Goal: Task Accomplishment & Management: Complete application form

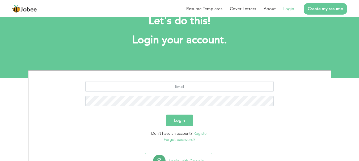
scroll to position [18, 0]
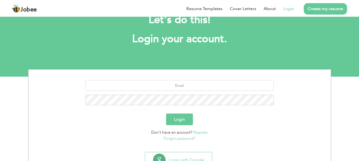
drag, startPoint x: 362, startPoint y: 36, endPoint x: 362, endPoint y: 65, distance: 28.7
click at [359, 65] on html "Jobee Resume Templates Cover Letters About Login Create my resume Let's do this…" at bounding box center [179, 29] width 359 height 95
click at [181, 118] on button "Login" at bounding box center [179, 120] width 27 height 12
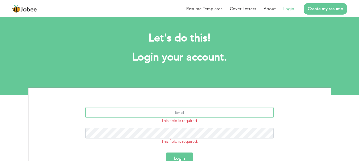
click at [173, 109] on input "text" at bounding box center [179, 112] width 188 height 11
type input "[EMAIL_ADDRESS][DOMAIN_NAME]"
click at [166, 153] on button "Login" at bounding box center [179, 159] width 27 height 12
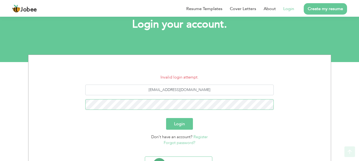
scroll to position [34, 0]
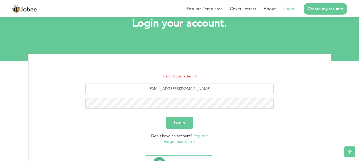
click at [190, 140] on link "Forgot password?" at bounding box center [180, 141] width 32 height 5
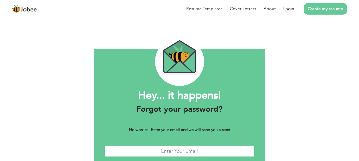
click at [168, 149] on input "text" at bounding box center [179, 151] width 150 height 11
type input "[EMAIL_ADDRESS][DOMAIN_NAME]"
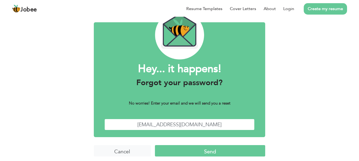
scroll to position [28, 0]
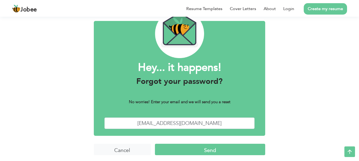
click at [228, 149] on input "Send" at bounding box center [210, 149] width 110 height 11
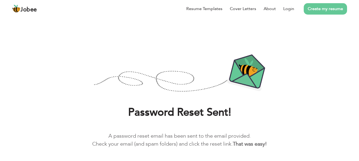
scroll to position [19, 0]
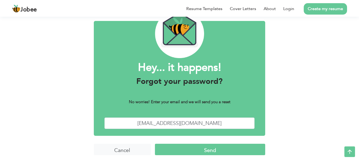
scroll to position [30, 0]
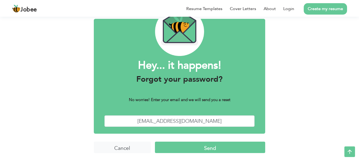
click at [196, 148] on input "Send" at bounding box center [210, 147] width 110 height 11
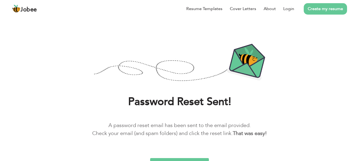
scroll to position [19, 0]
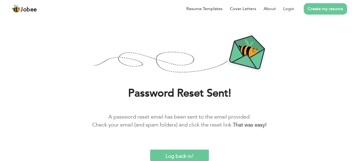
click at [178, 151] on input "Log back in!" at bounding box center [179, 155] width 58 height 11
click at [176, 152] on input "Log back in!" at bounding box center [179, 155] width 58 height 11
click at [170, 155] on input "Log back in!" at bounding box center [179, 155] width 58 height 11
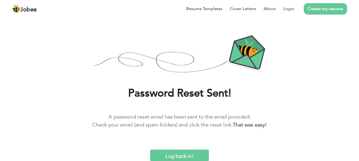
click at [170, 157] on input "Log back in!" at bounding box center [179, 155] width 58 height 11
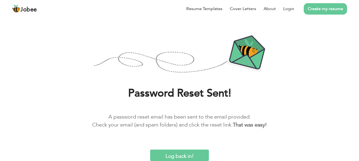
click at [170, 157] on input "Log back in!" at bounding box center [179, 155] width 58 height 11
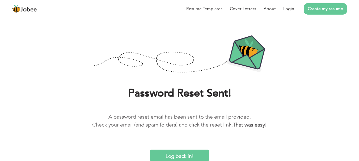
click at [170, 157] on input "Log back in!" at bounding box center [179, 155] width 58 height 11
click at [180, 154] on input "Log back in!" at bounding box center [179, 155] width 58 height 11
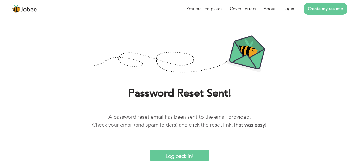
click at [180, 154] on input "Log back in!" at bounding box center [179, 155] width 58 height 11
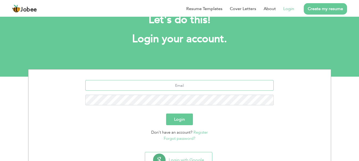
click at [150, 84] on input "text" at bounding box center [179, 85] width 188 height 11
type input "shahzadw081@gmail.com"
click at [166, 114] on button "Login" at bounding box center [179, 120] width 27 height 12
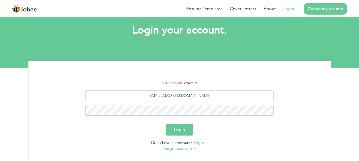
scroll to position [31, 0]
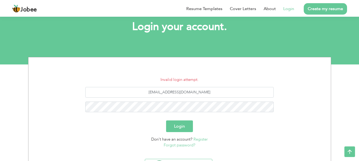
click at [181, 145] on link "Forgot password?" at bounding box center [180, 145] width 32 height 5
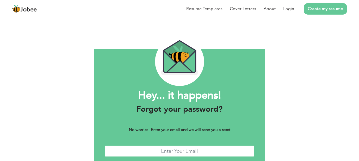
click at [178, 150] on input "text" at bounding box center [179, 151] width 150 height 11
type input "[EMAIL_ADDRESS][DOMAIN_NAME]"
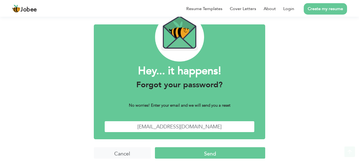
scroll to position [30, 0]
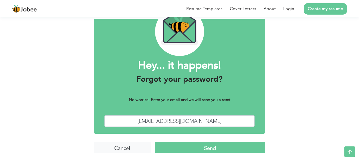
click at [242, 146] on input "Send" at bounding box center [210, 147] width 110 height 11
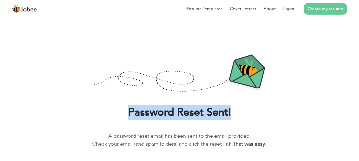
drag, startPoint x: 356, startPoint y: 91, endPoint x: 348, endPoint y: 89, distance: 8.7
click at [359, 101] on html "Jobee Resume Templates Cover Letters About Login Create my resume Password Rese…" at bounding box center [179, 90] width 359 height 180
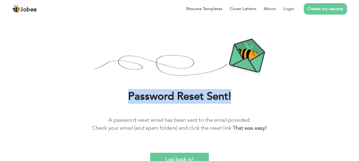
scroll to position [19, 0]
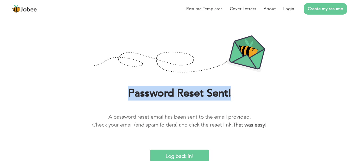
click at [193, 155] on input "Log back in!" at bounding box center [179, 155] width 58 height 11
click at [185, 154] on input "Log back in!" at bounding box center [179, 155] width 58 height 11
click at [150, 150] on input "Log back in!" at bounding box center [179, 155] width 58 height 11
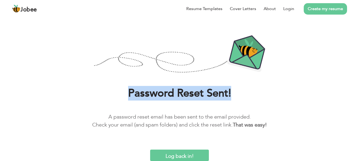
click at [150, 150] on input "Log back in!" at bounding box center [179, 155] width 58 height 11
click at [185, 154] on input "Log back in!" at bounding box center [179, 155] width 58 height 11
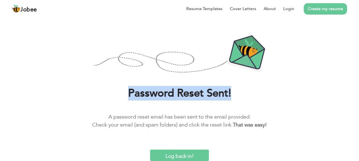
click at [185, 154] on input "Log back in!" at bounding box center [179, 155] width 58 height 11
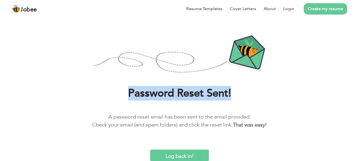
click at [185, 154] on input "Log back in!" at bounding box center [179, 155] width 58 height 11
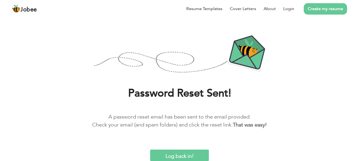
click at [320, 15] on li "Create my resume" at bounding box center [320, 9] width 53 height 14
click at [321, 6] on link "Create my resume" at bounding box center [325, 8] width 43 height 11
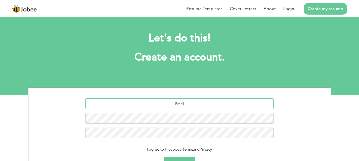
click at [176, 101] on input "text" at bounding box center [179, 104] width 188 height 11
type input "[EMAIL_ADDRESS][DOMAIN_NAME]"
click at [164, 157] on button "Sign Up" at bounding box center [179, 163] width 31 height 12
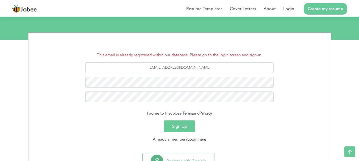
scroll to position [56, 0]
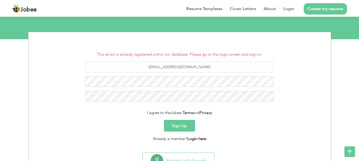
click at [200, 139] on link "Login here" at bounding box center [196, 138] width 19 height 5
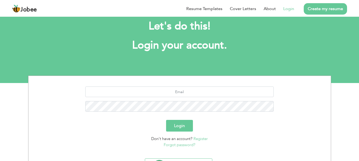
scroll to position [13, 0]
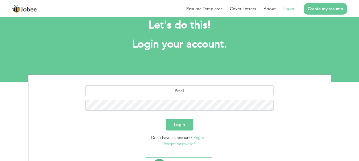
click at [168, 140] on span "Don't have an account?" at bounding box center [171, 137] width 41 height 5
click at [169, 146] on link "Forgot password?" at bounding box center [180, 143] width 32 height 5
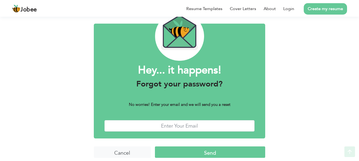
scroll to position [30, 0]
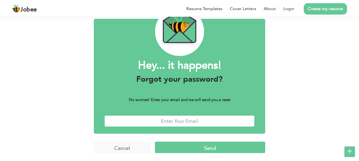
click at [220, 118] on input "text" at bounding box center [179, 121] width 150 height 11
type input "[EMAIL_ADDRESS][DOMAIN_NAME]"
click at [171, 147] on input "Send" at bounding box center [210, 147] width 110 height 11
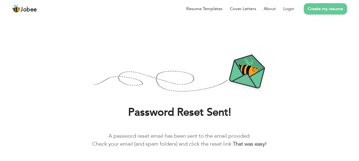
scroll to position [19, 0]
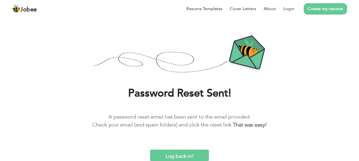
click at [180, 156] on input "Log back in!" at bounding box center [179, 155] width 58 height 11
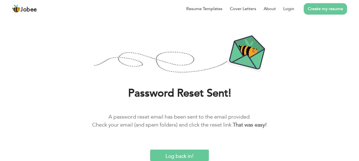
click at [180, 156] on input "Log back in!" at bounding box center [179, 155] width 58 height 11
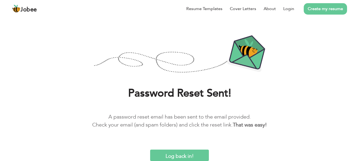
click at [180, 156] on input "Log back in!" at bounding box center [179, 155] width 58 height 11
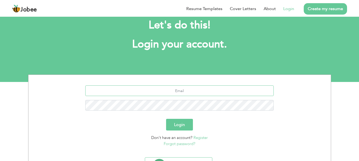
click at [158, 90] on input "text" at bounding box center [179, 91] width 188 height 11
type input "[EMAIL_ADDRESS][DOMAIN_NAME]"
click at [166, 119] on button "Login" at bounding box center [179, 125] width 27 height 12
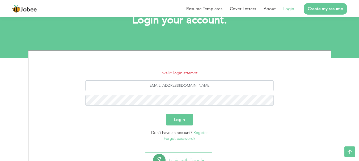
scroll to position [36, 0]
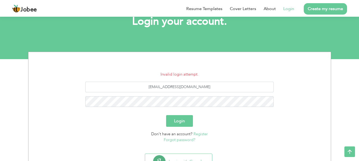
click at [174, 96] on div "shahzadw081@gmail.com" at bounding box center [179, 96] width 294 height 29
click at [166, 115] on button "Login" at bounding box center [179, 121] width 27 height 12
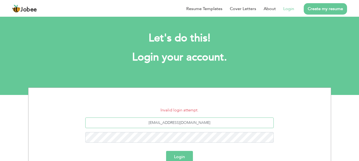
click at [160, 123] on input "shahzadw081@gmail.com" at bounding box center [179, 123] width 188 height 11
type input "[EMAIL_ADDRESS][DOMAIN_NAME]"
click at [166, 151] on button "Login" at bounding box center [179, 157] width 27 height 12
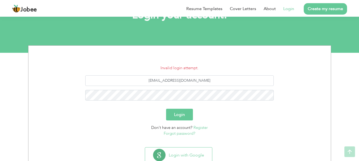
scroll to position [52, 0]
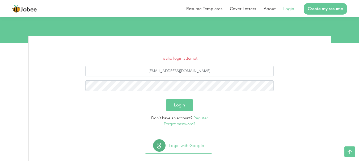
click at [177, 123] on link "Forgot password?" at bounding box center [180, 123] width 32 height 5
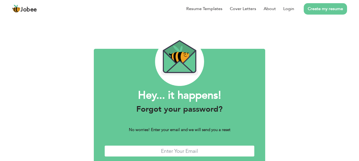
click at [198, 150] on input "text" at bounding box center [179, 151] width 150 height 11
type input "shahzadw081@gmail.com"
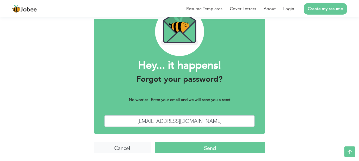
click at [207, 151] on input "Send" at bounding box center [210, 147] width 110 height 11
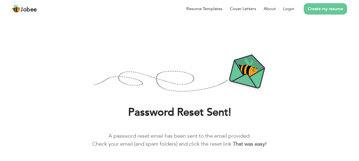
scroll to position [14, 0]
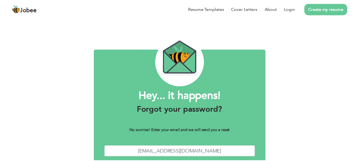
scroll to position [30, 0]
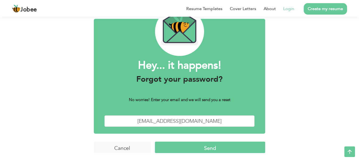
click at [291, 9] on link "Login" at bounding box center [288, 9] width 11 height 6
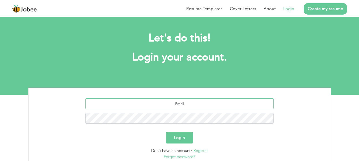
click at [170, 107] on input "text" at bounding box center [179, 104] width 188 height 11
type input "[EMAIL_ADDRESS][DOMAIN_NAME]"
click at [166, 132] on button "Login" at bounding box center [179, 138] width 27 height 12
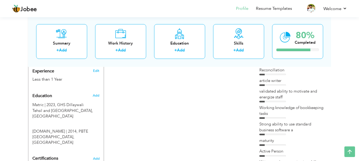
scroll to position [203, 0]
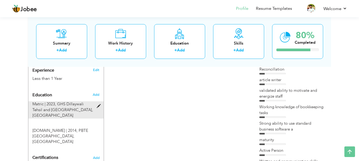
click at [43, 109] on span "GHS Dillaywali Tehsil and [GEOGRAPHIC_DATA], [GEOGRAPHIC_DATA]" at bounding box center [62, 109] width 61 height 17
type input "Matric"
type input "2023"
type input "GHS Dillaywali Tehsil and [GEOGRAPHIC_DATA]"
type input "57"
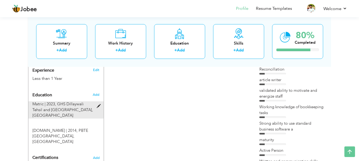
radio input "true"
type input "Mianwali"
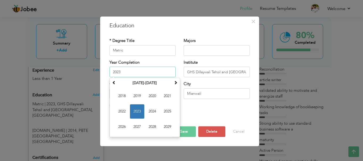
click at [126, 75] on input "2023" at bounding box center [142, 72] width 66 height 11
click at [114, 83] on span at bounding box center [114, 83] width 4 height 4
click at [153, 110] on span "2014" at bounding box center [152, 111] width 14 height 14
type input "2014"
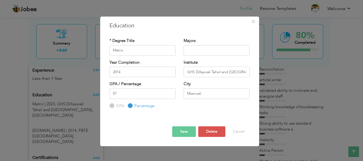
click at [183, 130] on button "Save" at bounding box center [184, 131] width 24 height 11
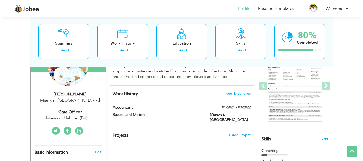
scroll to position [67, 0]
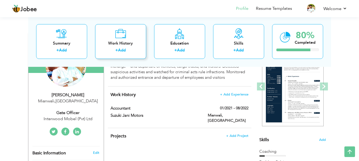
click at [123, 38] on icon at bounding box center [120, 33] width 11 height 11
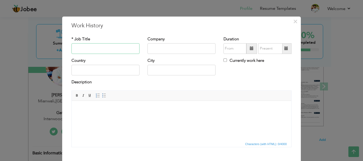
click at [93, 45] on input "text" at bounding box center [105, 48] width 68 height 11
type input "Rider"
type input "Indrive"
type input "08/2025"
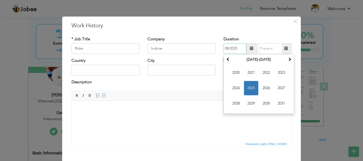
click at [249, 82] on span "2025" at bounding box center [251, 88] width 14 height 14
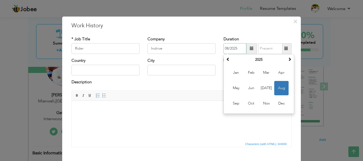
click at [279, 87] on span "Aug" at bounding box center [281, 88] width 14 height 14
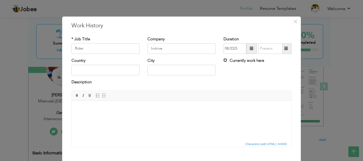
click at [223, 61] on input "Currently work here" at bounding box center [224, 59] width 3 height 3
checkbox input "true"
click at [103, 73] on input "text" at bounding box center [105, 70] width 68 height 11
type input "P"
type input "p"
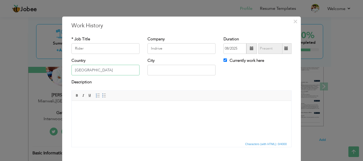
type input "[GEOGRAPHIC_DATA]"
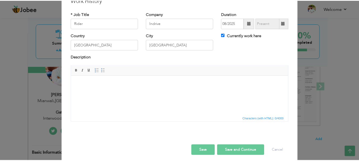
scroll to position [29, 0]
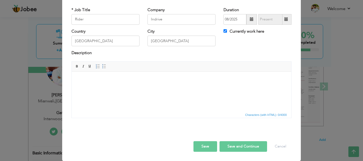
click at [244, 145] on button "Save and Continue" at bounding box center [243, 146] width 48 height 11
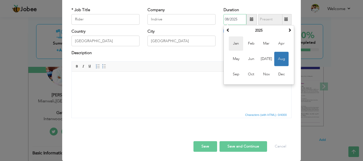
click at [234, 45] on span "Jan" at bounding box center [236, 43] width 14 height 14
type input "01/2025"
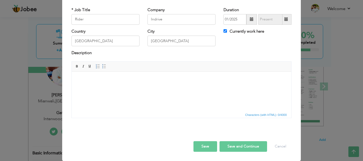
click at [243, 146] on button "Save and Continue" at bounding box center [243, 146] width 48 height 11
checkbox input "false"
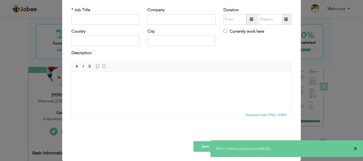
click at [357, 145] on div "× Work history saved successfully." at bounding box center [286, 148] width 152 height 17
click at [356, 148] on span "×" at bounding box center [355, 148] width 4 height 5
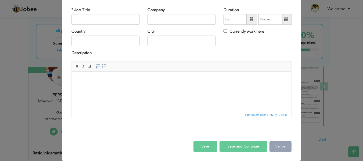
click at [277, 144] on button "Cancel" at bounding box center [280, 146] width 22 height 11
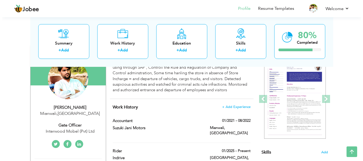
scroll to position [27, 0]
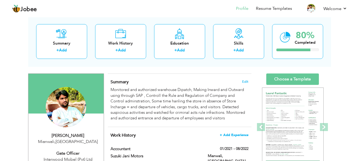
click at [227, 136] on span "+ Add Experience" at bounding box center [234, 135] width 29 height 4
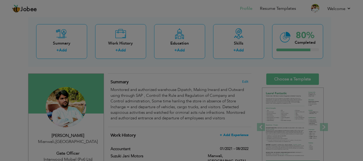
scroll to position [0, 0]
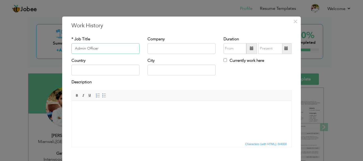
type input "Admin Officer"
type input "Interwood"
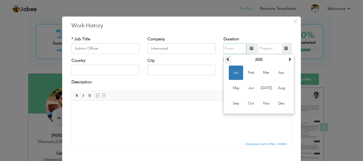
click at [227, 58] on span at bounding box center [228, 59] width 4 height 4
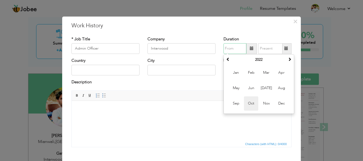
click at [252, 102] on span "Oct" at bounding box center [251, 103] width 14 height 14
type input "10/2022"
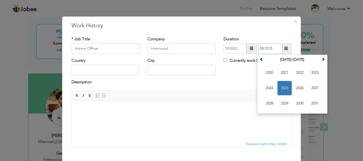
click at [270, 50] on input "08/2025" at bounding box center [270, 48] width 24 height 11
click at [268, 86] on span "2024" at bounding box center [269, 88] width 14 height 14
click at [313, 100] on span "Dec" at bounding box center [315, 103] width 14 height 14
type input "12/2024"
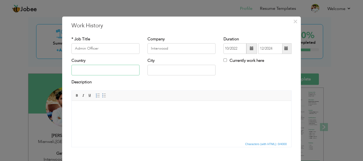
click at [85, 69] on input "text" at bounding box center [105, 70] width 68 height 11
type input "[GEOGRAPHIC_DATA]"
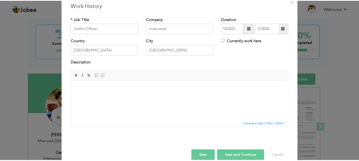
scroll to position [29, 0]
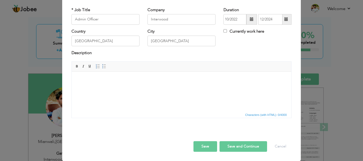
click at [232, 148] on button "Save and Continue" at bounding box center [243, 146] width 48 height 11
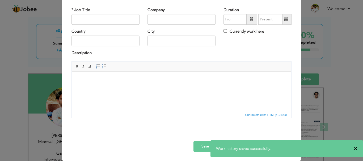
click at [357, 149] on span "×" at bounding box center [355, 148] width 4 height 5
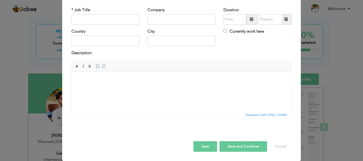
click at [208, 142] on button "Save" at bounding box center [205, 146] width 24 height 11
click at [282, 146] on button "Cancel" at bounding box center [280, 146] width 22 height 11
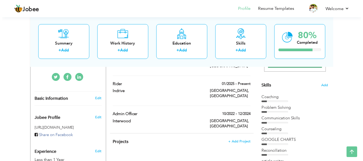
scroll to position [125, 0]
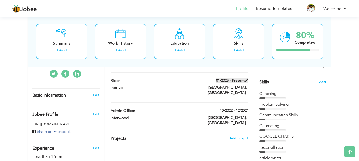
click at [241, 78] on label "01/2025 - Present" at bounding box center [232, 80] width 32 height 5
type input "Rider"
type input "Indrive"
type input "01/2025"
type input "[GEOGRAPHIC_DATA]"
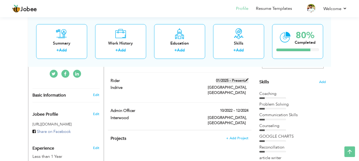
type input "[GEOGRAPHIC_DATA]"
checkbox input "true"
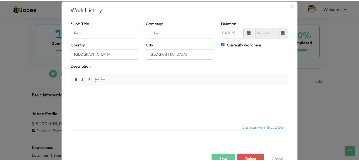
scroll to position [29, 0]
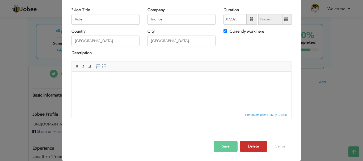
click at [246, 151] on button "Delete" at bounding box center [253, 146] width 27 height 11
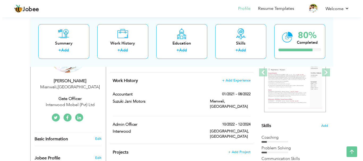
scroll to position [131, 0]
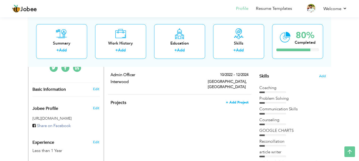
click at [241, 101] on span "+ Add Project" at bounding box center [237, 103] width 23 height 4
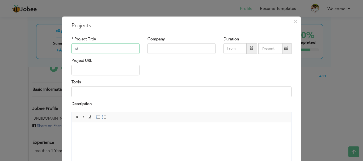
type input "i"
type input "Rider"
type input "Indrive"
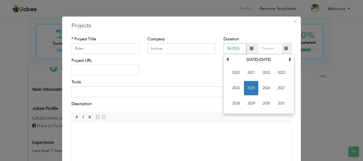
click at [249, 86] on span "2025" at bounding box center [251, 88] width 14 height 14
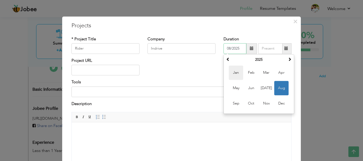
click at [235, 70] on span "Jan" at bounding box center [236, 73] width 14 height 14
type input "01/2025"
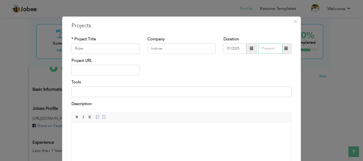
type input "08/2025"
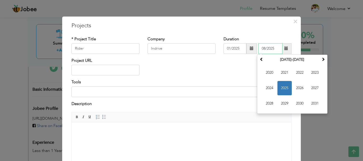
click at [265, 52] on input "08/2025" at bounding box center [270, 48] width 24 height 11
click at [284, 85] on span "2025" at bounding box center [284, 88] width 14 height 14
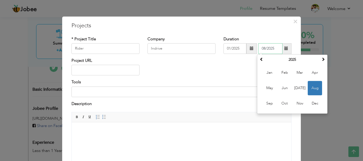
click at [317, 89] on span "Aug" at bounding box center [315, 88] width 14 height 14
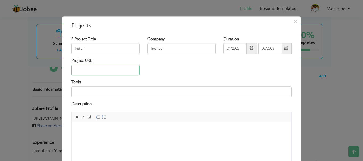
click at [88, 70] on input "text" at bounding box center [105, 70] width 68 height 11
click at [295, 21] on span "×" at bounding box center [295, 22] width 5 height 10
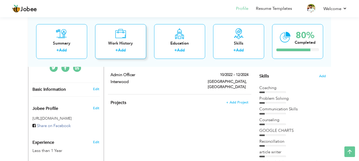
click at [122, 35] on icon at bounding box center [120, 33] width 11 height 11
checkbox input "false"
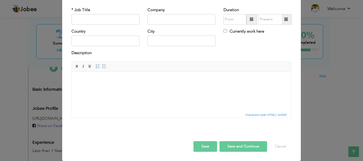
scroll to position [0, 0]
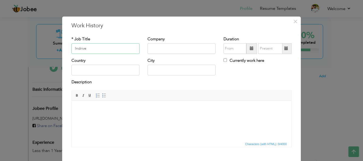
type input "Indrive"
type input "I"
drag, startPoint x: 86, startPoint y: 46, endPoint x: 54, endPoint y: 50, distance: 32.9
click at [54, 50] on div "× Work History * Job Title Indrive Company Duration Currently work here" at bounding box center [181, 80] width 363 height 161
type input "Rider"
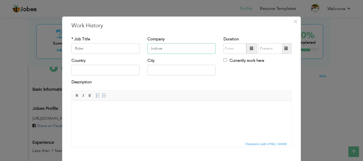
type input "Indrive"
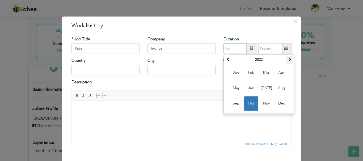
click at [288, 61] on span at bounding box center [290, 59] width 4 height 4
click at [232, 73] on span "Jan" at bounding box center [236, 73] width 14 height 14
type input "01/2025"
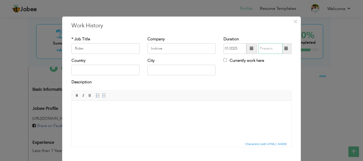
click at [271, 50] on input "text" at bounding box center [270, 48] width 24 height 11
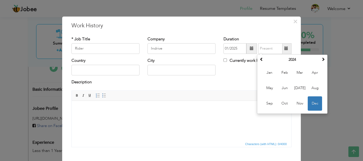
click at [239, 61] on label "Currently work here" at bounding box center [243, 61] width 41 height 6
click at [227, 61] on input "Currently work here" at bounding box center [224, 59] width 3 height 3
checkbox input "true"
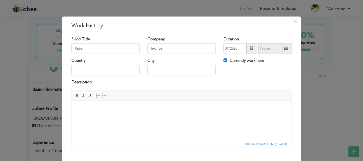
click at [103, 76] on div "Country" at bounding box center [105, 69] width 76 height 22
click at [107, 69] on input "text" at bounding box center [105, 70] width 68 height 11
type input "[GEOGRAPHIC_DATA]"
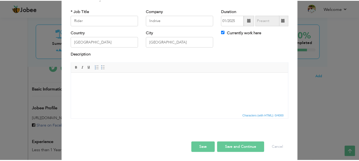
scroll to position [29, 0]
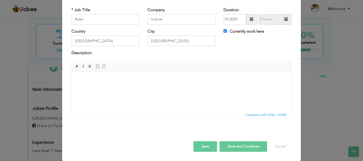
click at [227, 147] on button "Save and Continue" at bounding box center [243, 146] width 48 height 11
checkbox input "false"
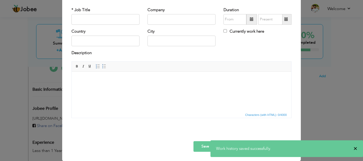
click at [356, 148] on span "×" at bounding box center [355, 148] width 4 height 5
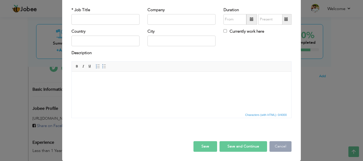
click at [279, 148] on button "Cancel" at bounding box center [280, 146] width 22 height 11
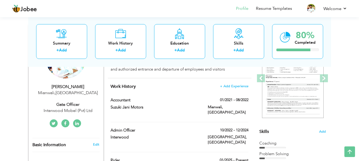
scroll to position [56, 0]
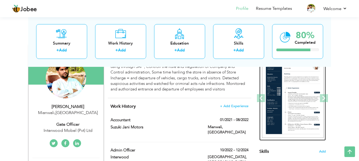
click at [284, 94] on img at bounding box center [293, 99] width 62 height 80
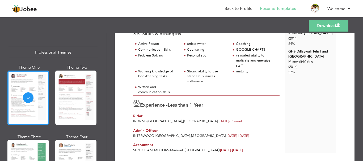
scroll to position [102, 0]
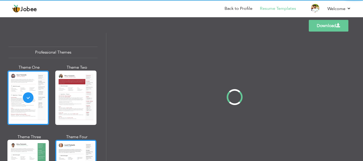
scroll to position [0, 0]
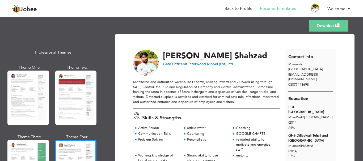
drag, startPoint x: 360, startPoint y: 46, endPoint x: 362, endPoint y: 75, distance: 29.1
click at [362, 75] on div "Download Waseem Shahzad Gate Officer at Interwood Mobel (Pvt) Ltd Rider" at bounding box center [234, 97] width 257 height 128
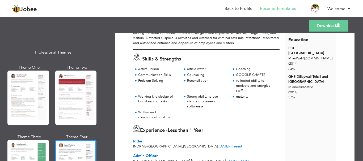
scroll to position [102, 0]
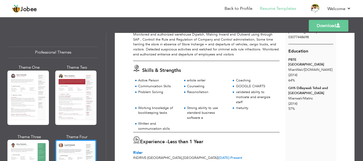
scroll to position [43, 0]
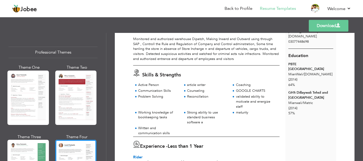
click at [320, 29] on link "Download" at bounding box center [329, 26] width 40 height 12
click at [333, 26] on link "Download" at bounding box center [329, 26] width 40 height 12
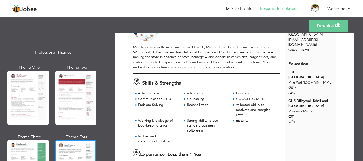
scroll to position [26, 0]
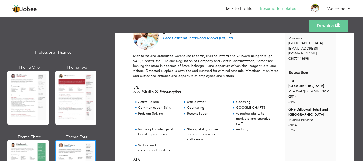
click at [147, 64] on div "Monitored and authorized warehouse Dipatch, Making Inward and Outward using thr…" at bounding box center [206, 66] width 146 height 25
click at [291, 123] on span "(2014)" at bounding box center [292, 125] width 9 height 5
click at [295, 123] on span "(2014)" at bounding box center [292, 125] width 9 height 5
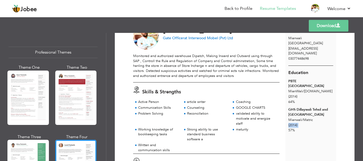
click at [295, 123] on span "(2014)" at bounding box center [292, 125] width 9 height 5
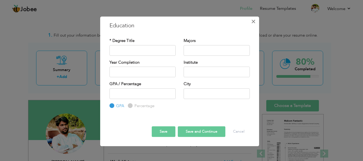
click at [252, 24] on span "×" at bounding box center [253, 22] width 5 height 10
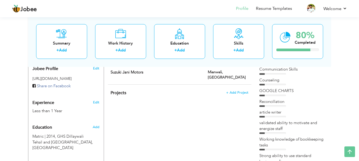
scroll to position [194, 0]
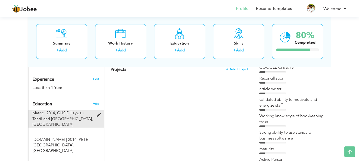
click at [54, 111] on span "Matric | 2014," at bounding box center [44, 112] width 24 height 5
type input "Matric"
type input "2014"
type input "GHS Dillaywali Tehsil and [GEOGRAPHIC_DATA]"
type input "57"
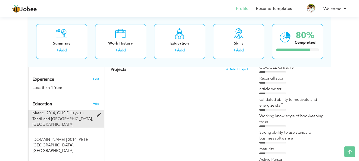
radio input "false"
radio input "true"
type input "Mianwali"
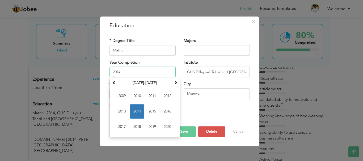
click at [131, 74] on input "2014" at bounding box center [142, 72] width 66 height 11
click at [172, 93] on span "2012" at bounding box center [167, 96] width 14 height 14
type input "2012"
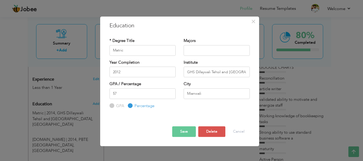
click at [182, 127] on button "Save" at bounding box center [184, 131] width 24 height 11
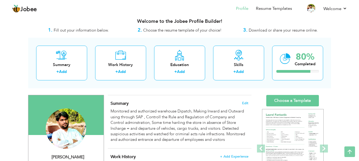
scroll to position [0, 0]
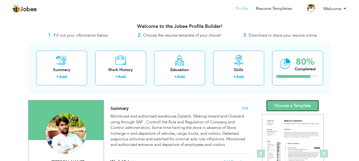
click at [274, 104] on link "Choose a Template" at bounding box center [292, 105] width 53 height 11
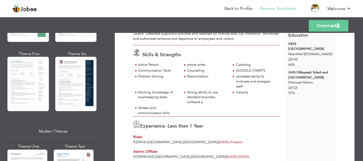
scroll to position [150, 0]
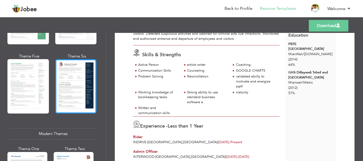
click at [86, 69] on div at bounding box center [75, 86] width 41 height 54
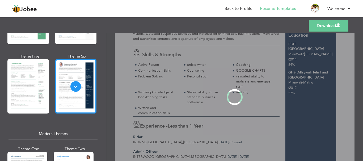
scroll to position [0, 0]
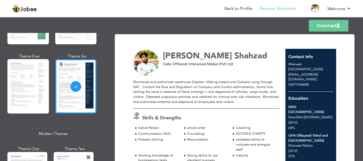
click at [320, 22] on link "Download" at bounding box center [329, 26] width 40 height 12
click at [312, 21] on link "Download" at bounding box center [329, 26] width 40 height 12
drag, startPoint x: 312, startPoint y: 21, endPoint x: 319, endPoint y: 24, distance: 7.9
click at [319, 24] on link "Download" at bounding box center [329, 26] width 40 height 12
